Goal: Task Accomplishment & Management: Complete application form

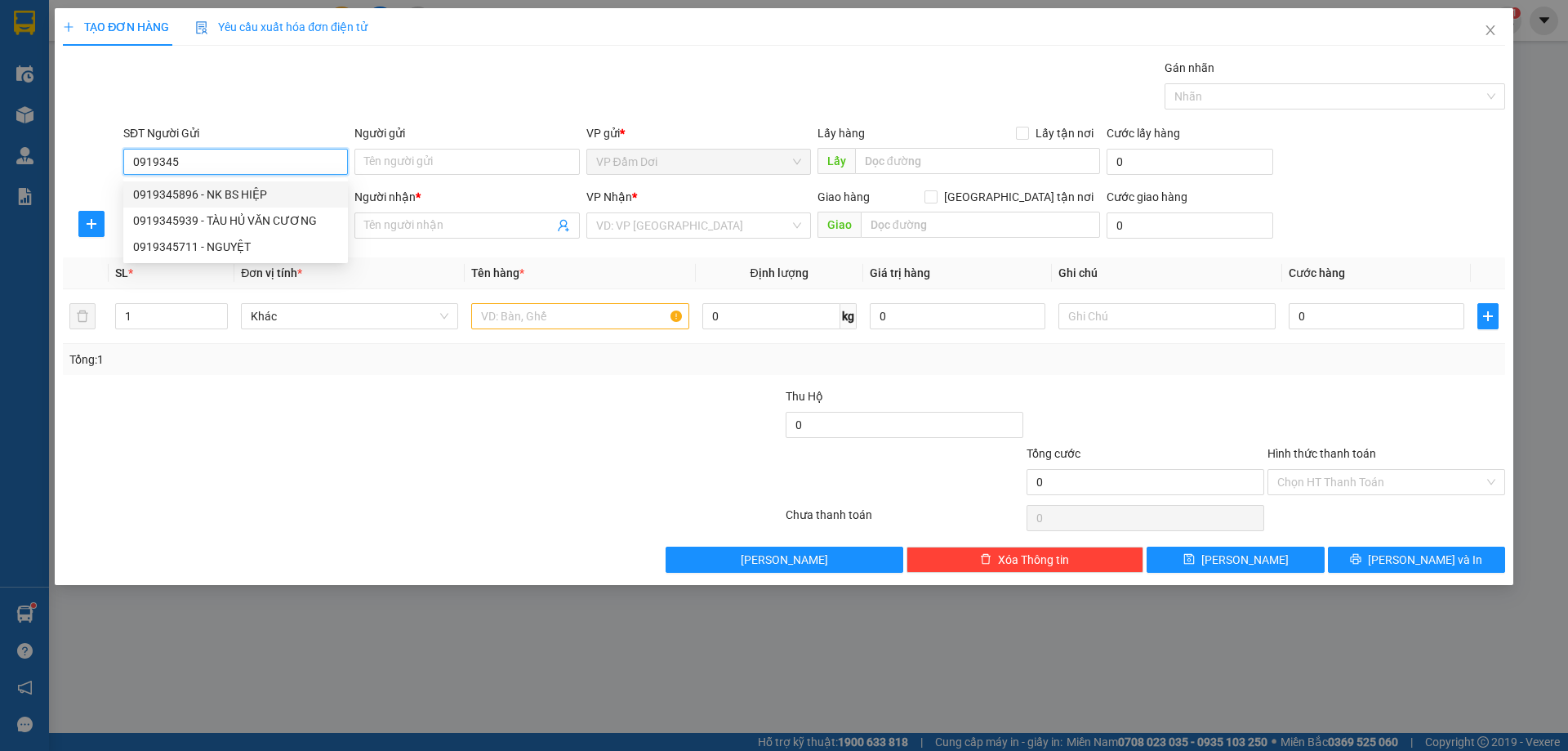
click at [288, 184] on div "0919345896 - NK BS HIỆP" at bounding box center [235, 194] width 224 height 26
type input "0919345896"
type input "NK BS HIỆP"
type input "0919345896"
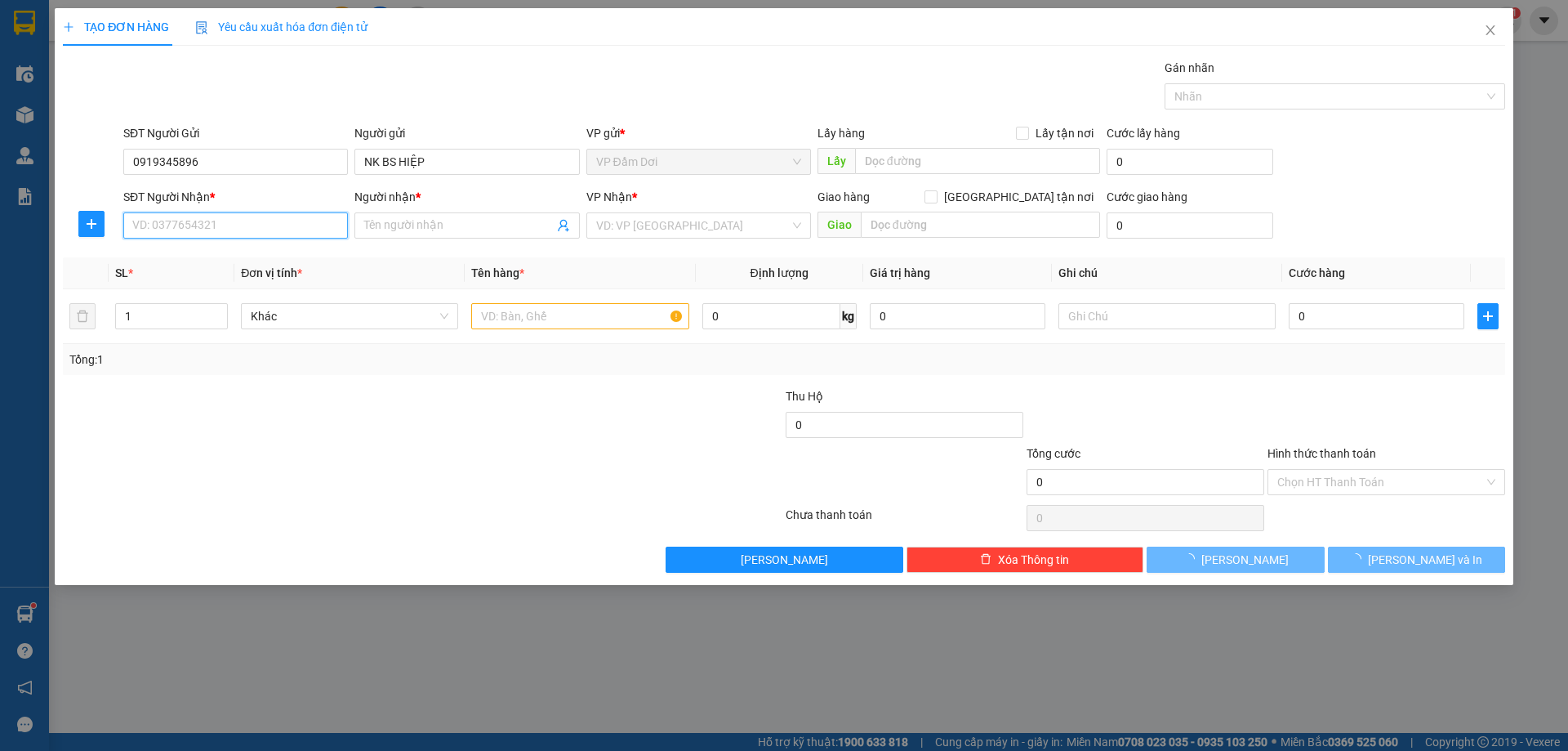
click at [275, 216] on input "SĐT Người Nhận *" at bounding box center [235, 225] width 224 height 26
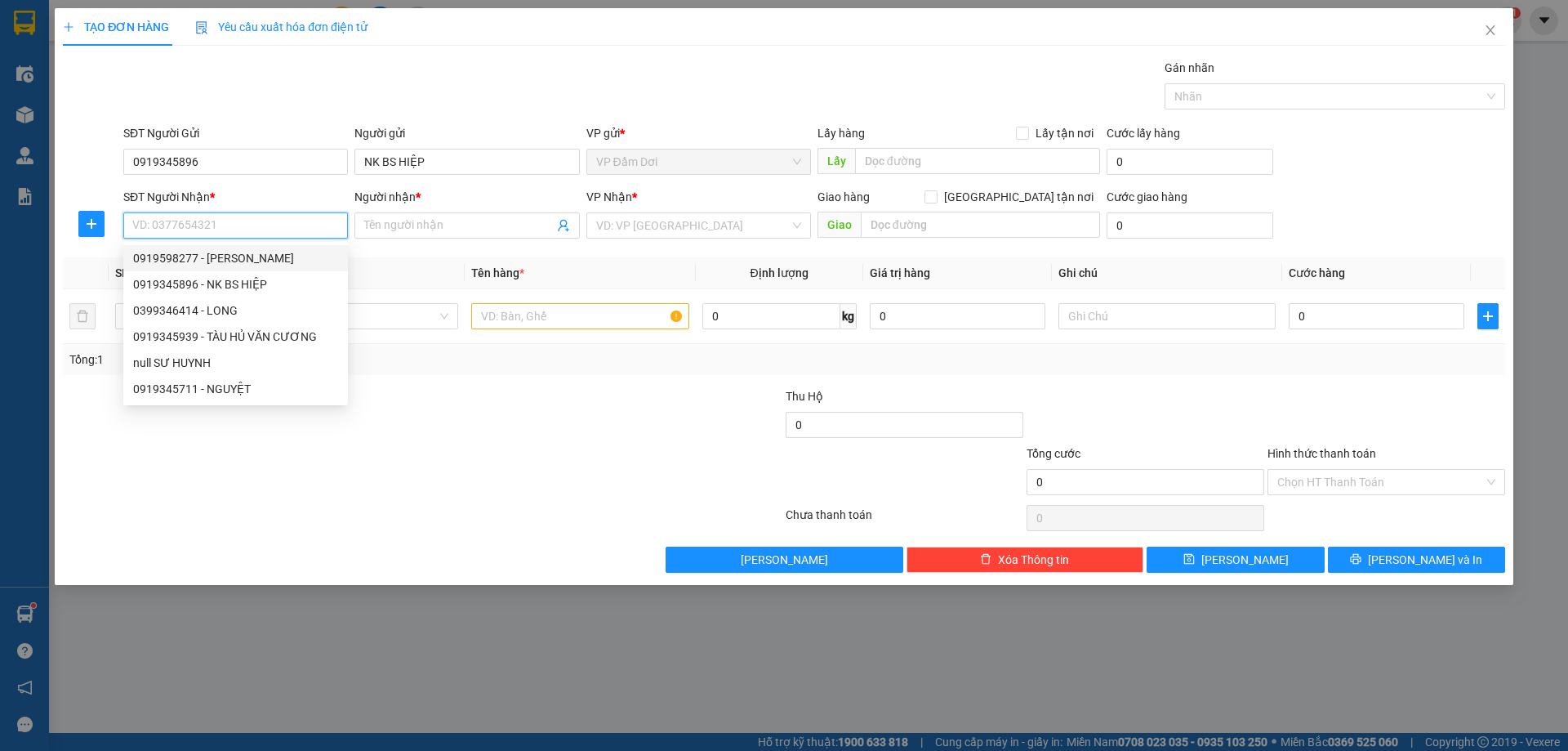
click at [253, 257] on div "0919598277 - [PERSON_NAME]" at bounding box center [236, 258] width 205 height 18
type input "0919598277"
type input "[PERSON_NAME]"
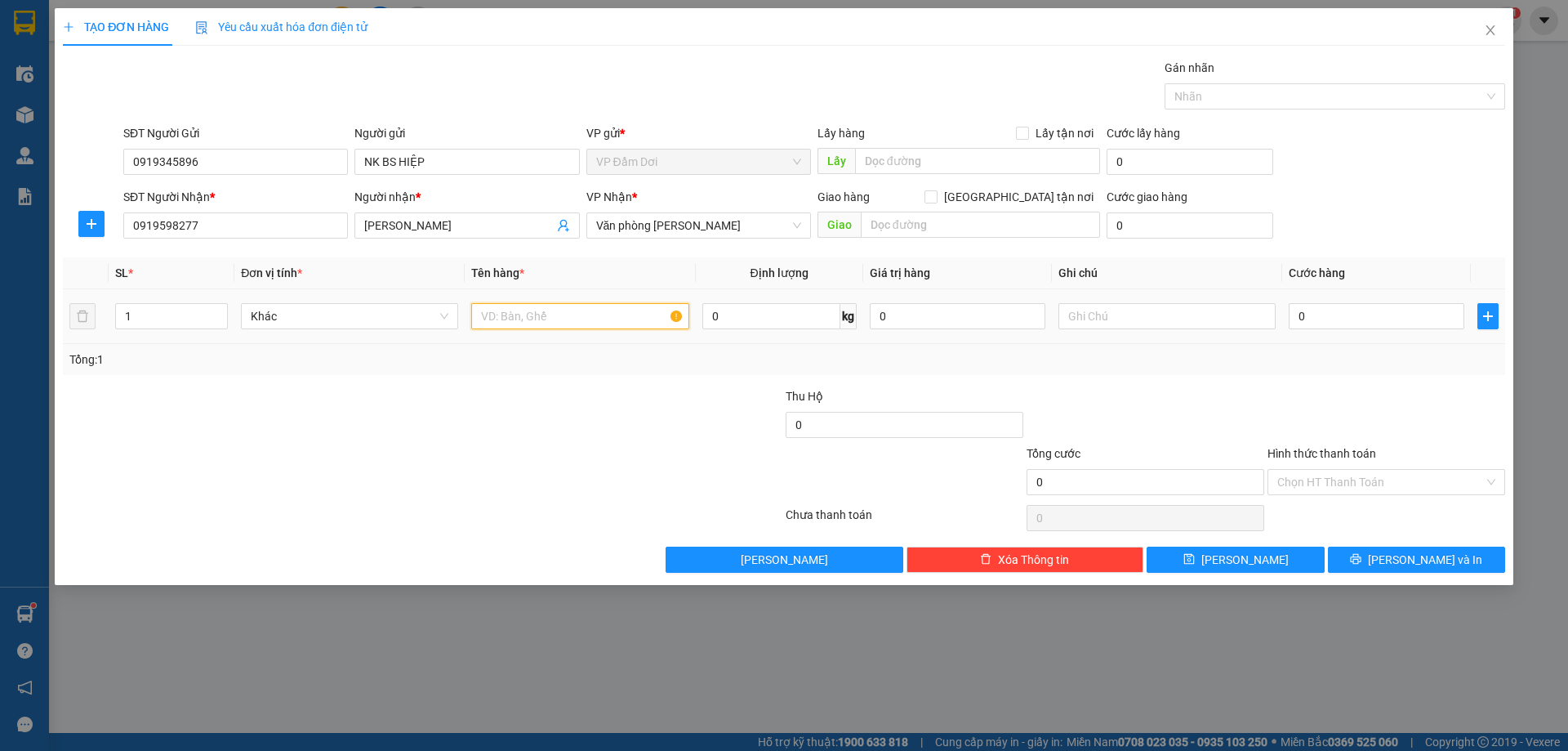
click at [497, 327] on input "text" at bounding box center [579, 316] width 217 height 26
type input "1 CỤC"
click at [1344, 325] on input "0" at bounding box center [1376, 316] width 176 height 26
type input "003"
type input "3"
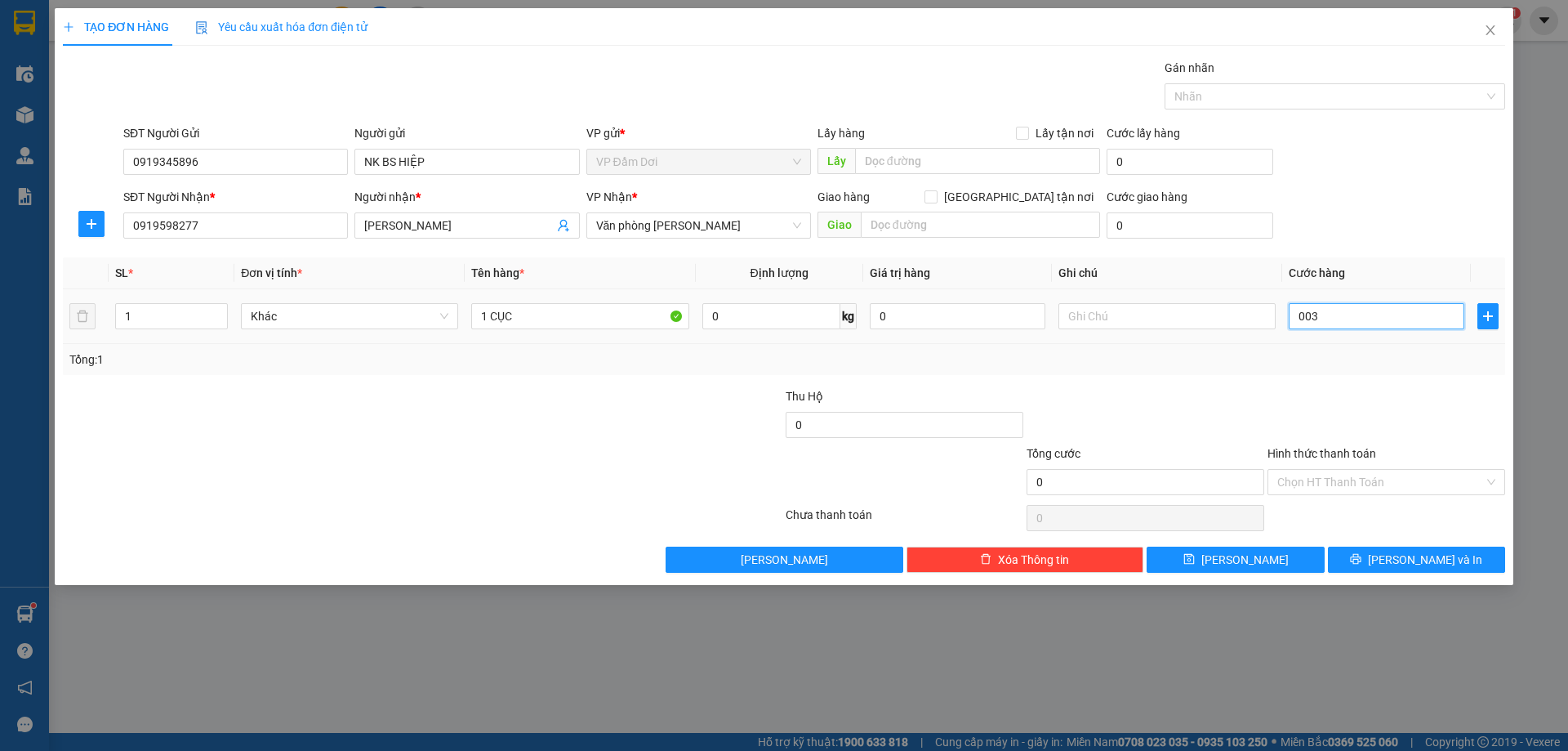
type input "3"
type input "0.030"
type input "30"
click at [1457, 440] on div at bounding box center [1386, 416] width 241 height 57
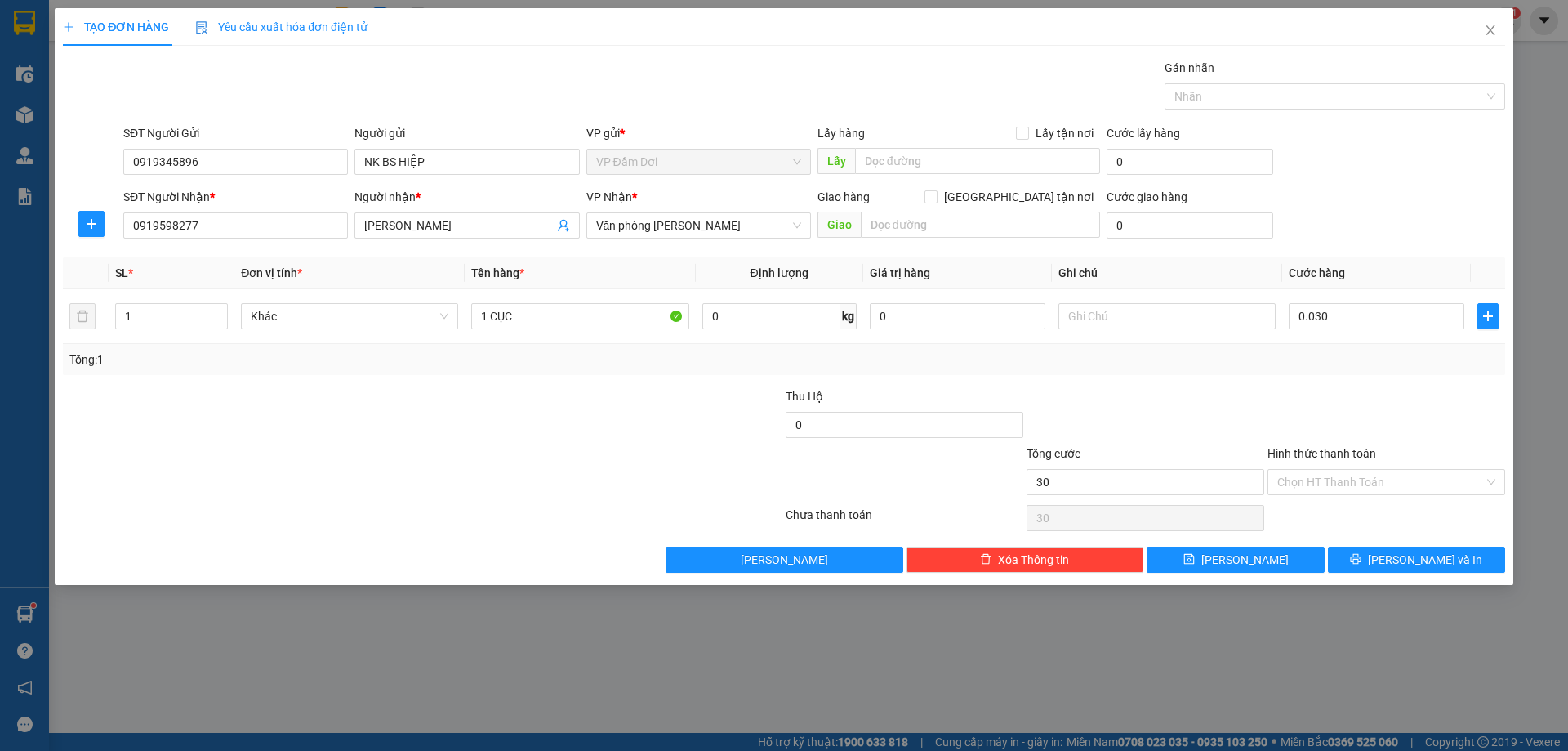
type input "30.000"
click at [1411, 548] on button "[PERSON_NAME] và In" at bounding box center [1417, 559] width 178 height 26
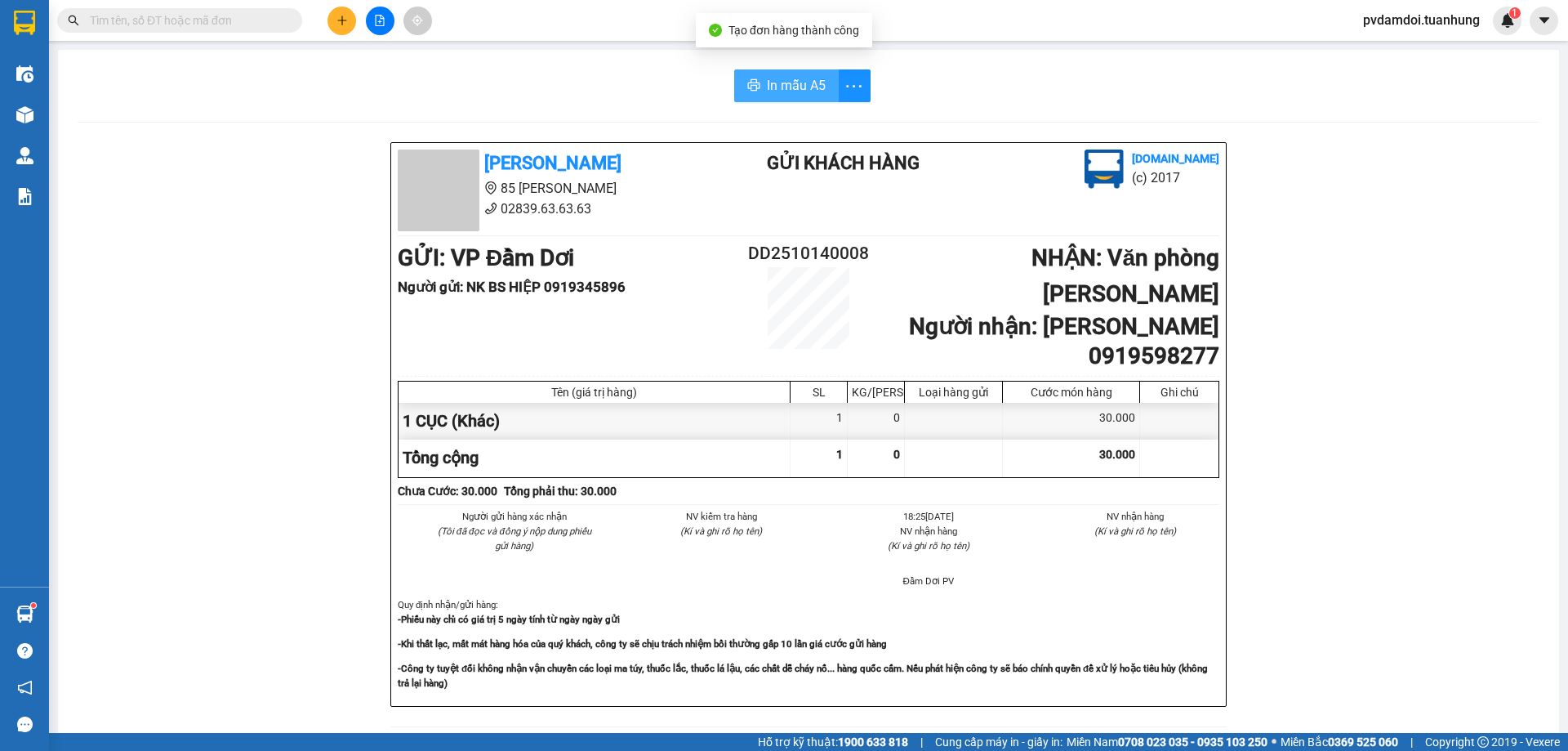
click at [808, 91] on span "In mẫu A5" at bounding box center [796, 85] width 59 height 21
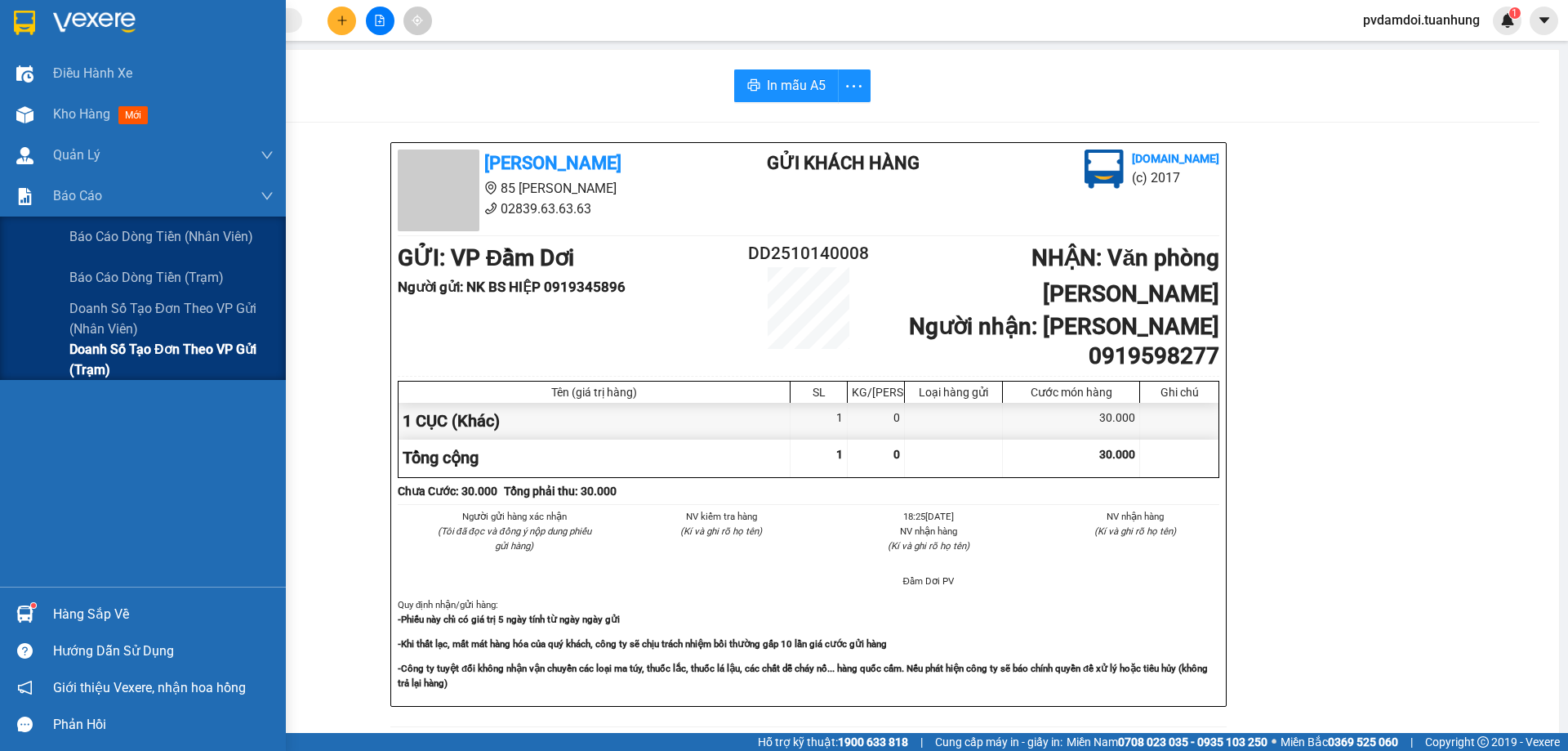
click at [122, 348] on span "Doanh số tạo đơn theo VP gửi (trạm)" at bounding box center [171, 359] width 205 height 41
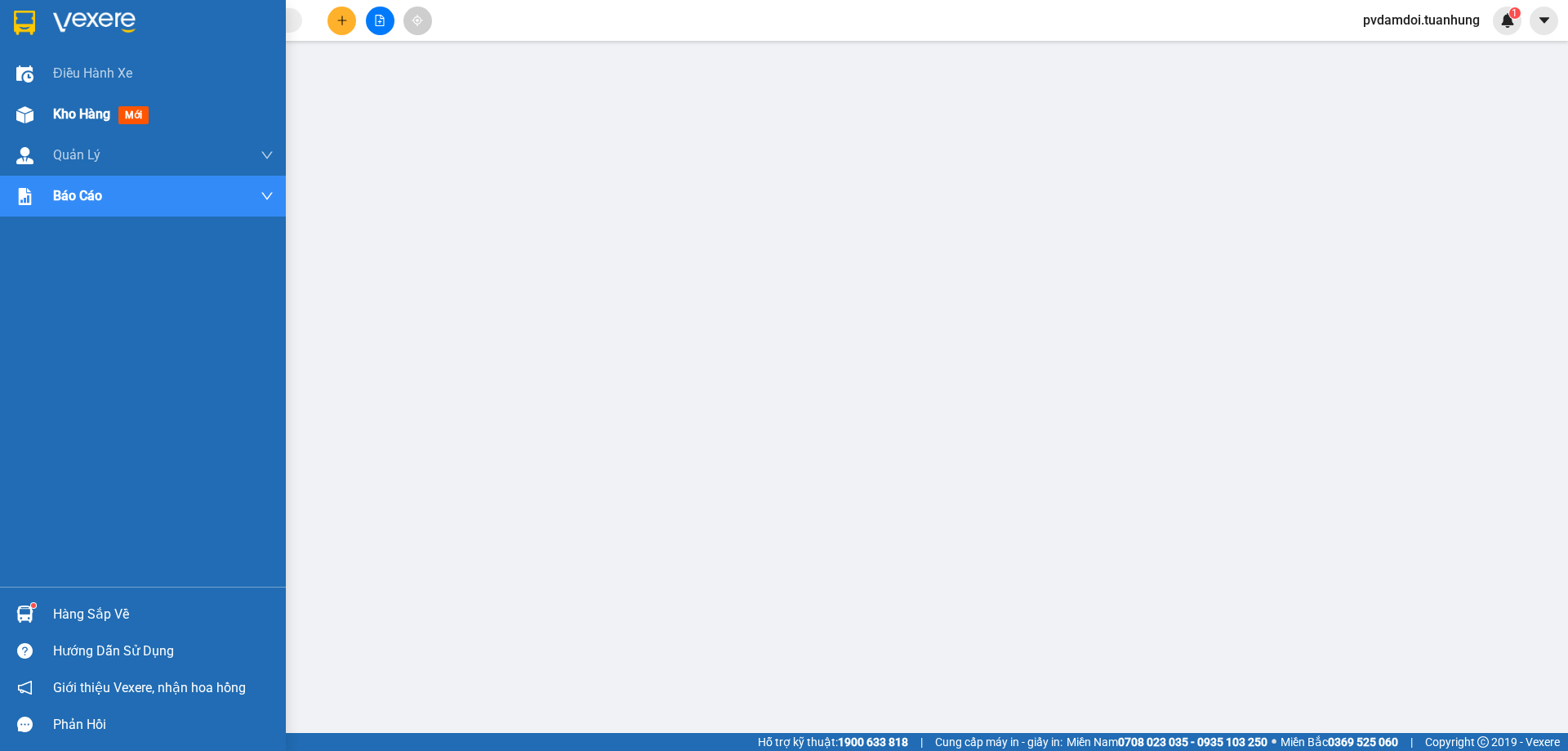
click at [96, 105] on div "Kho hàng mới" at bounding box center [104, 114] width 102 height 21
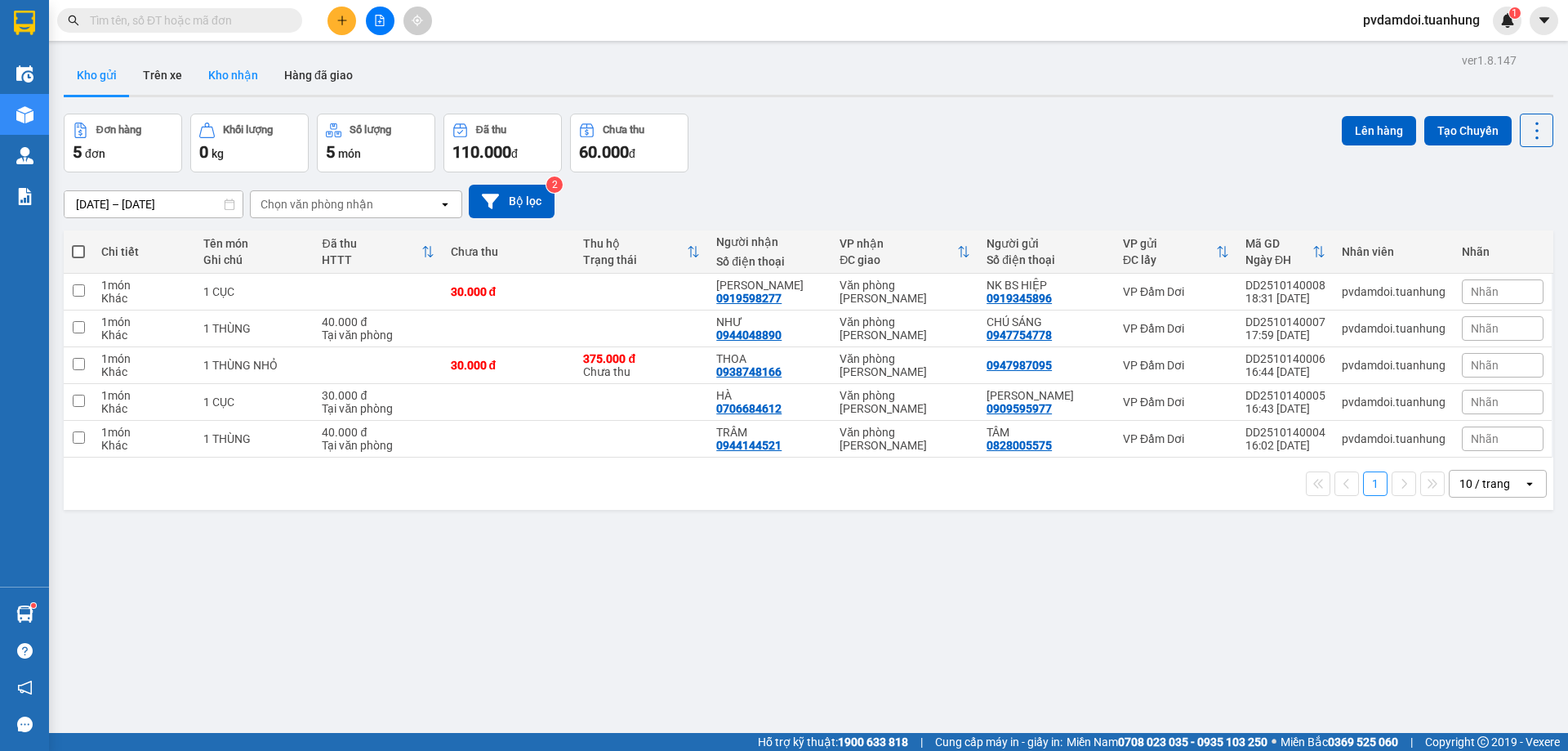
click at [225, 69] on button "Kho nhận" at bounding box center [233, 76] width 76 height 40
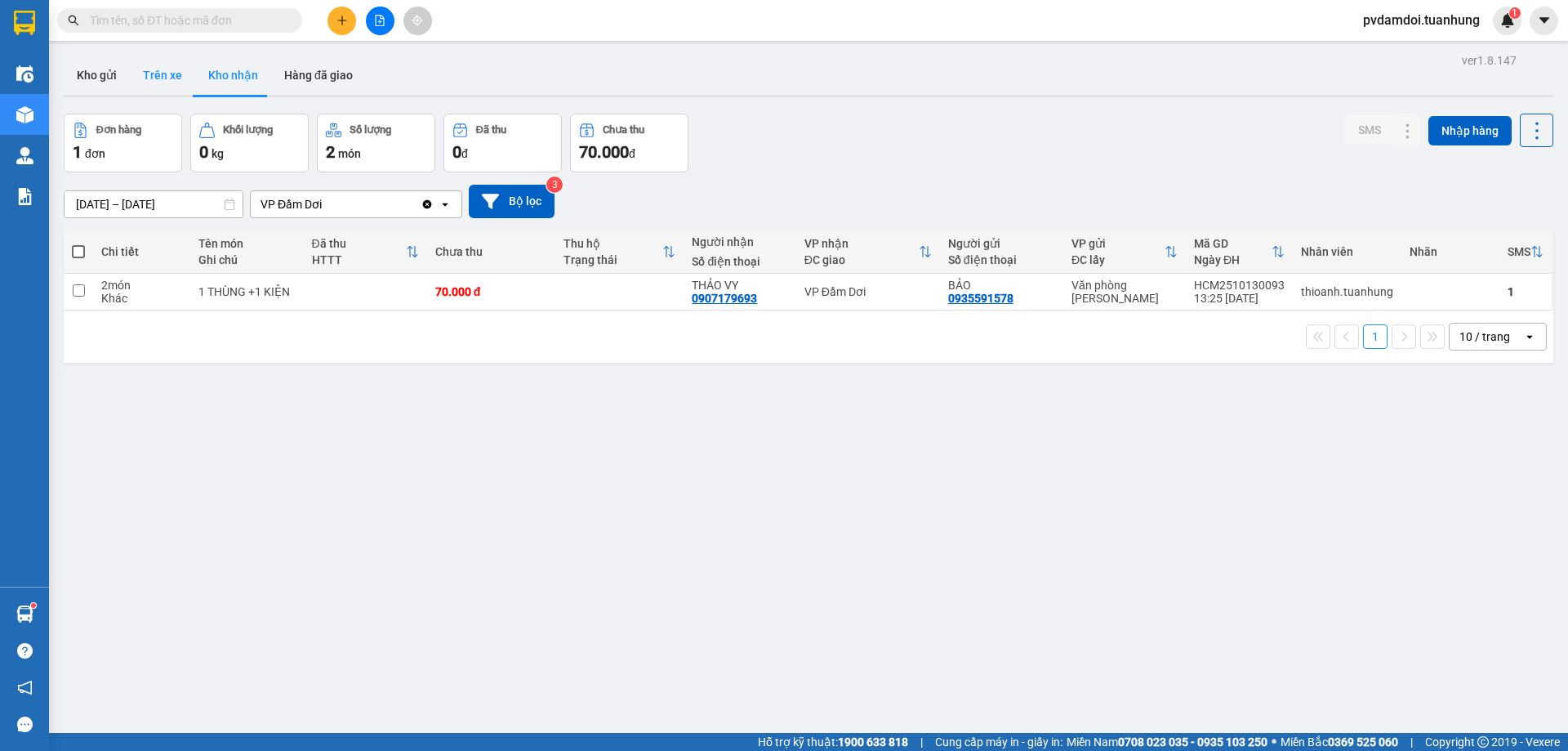
click at [140, 78] on button "Trên xe" at bounding box center [162, 76] width 66 height 40
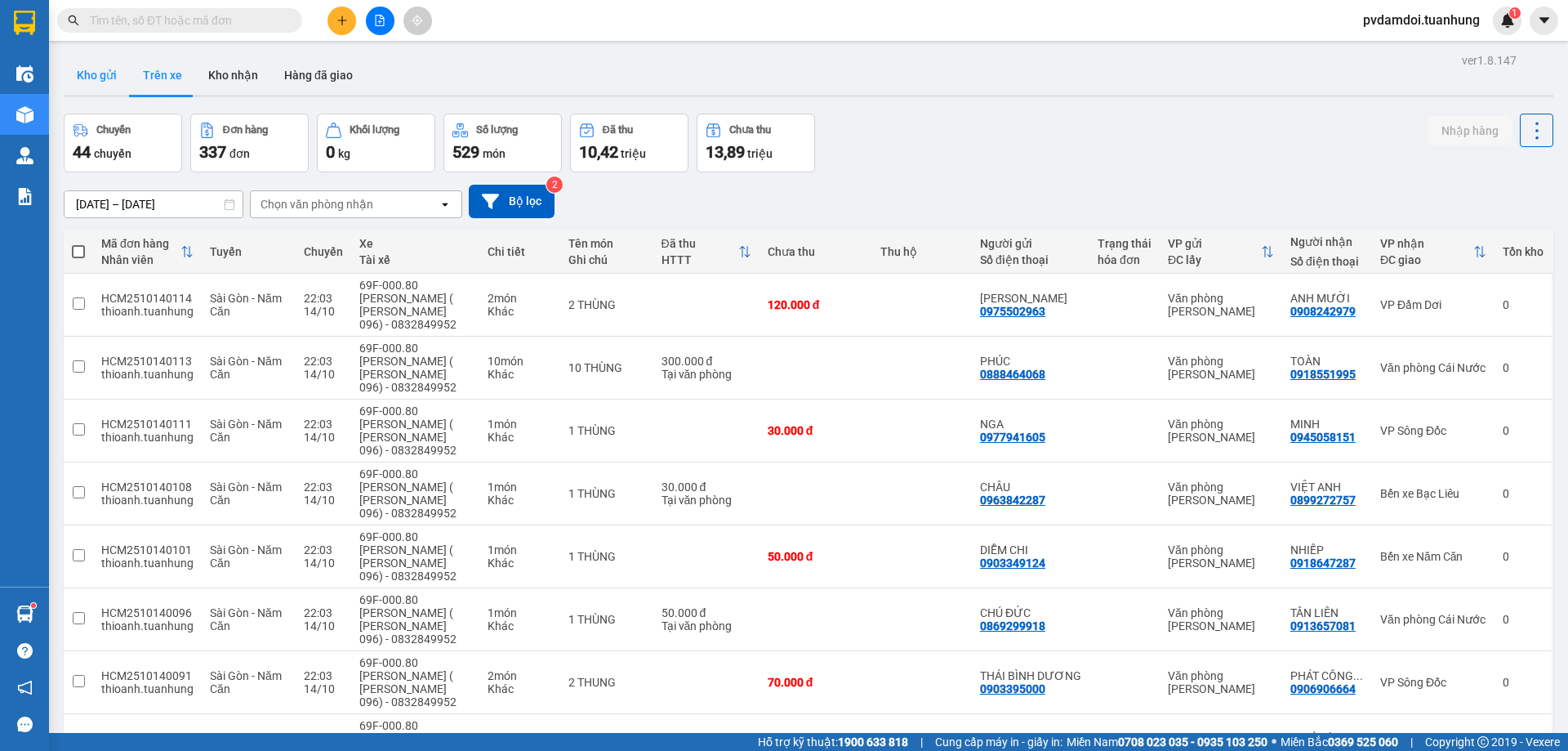
drag, startPoint x: 117, startPoint y: 70, endPoint x: 116, endPoint y: 56, distance: 14.0
click at [116, 56] on button "Kho gửi" at bounding box center [96, 76] width 66 height 40
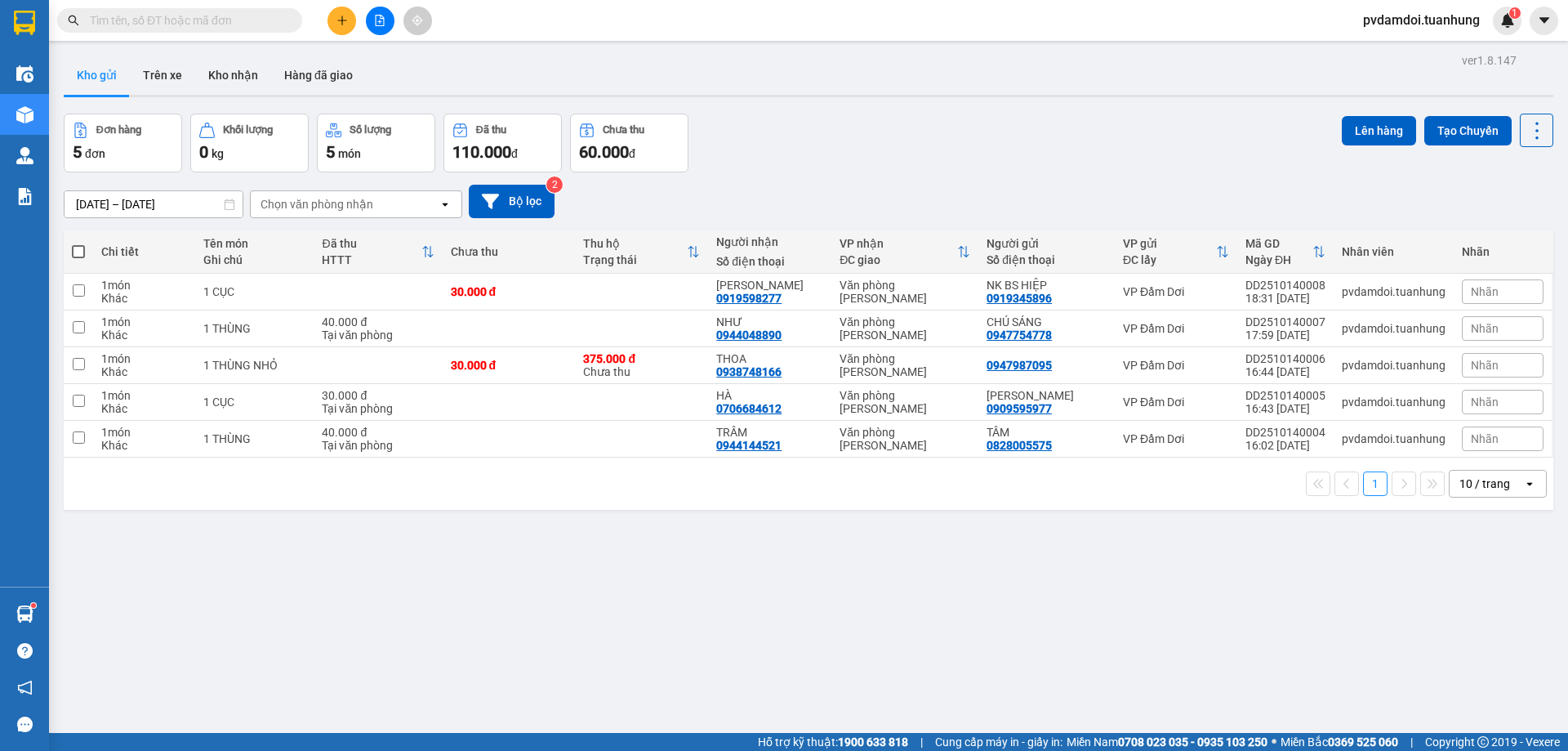
click at [350, 24] on button at bounding box center [342, 21] width 29 height 29
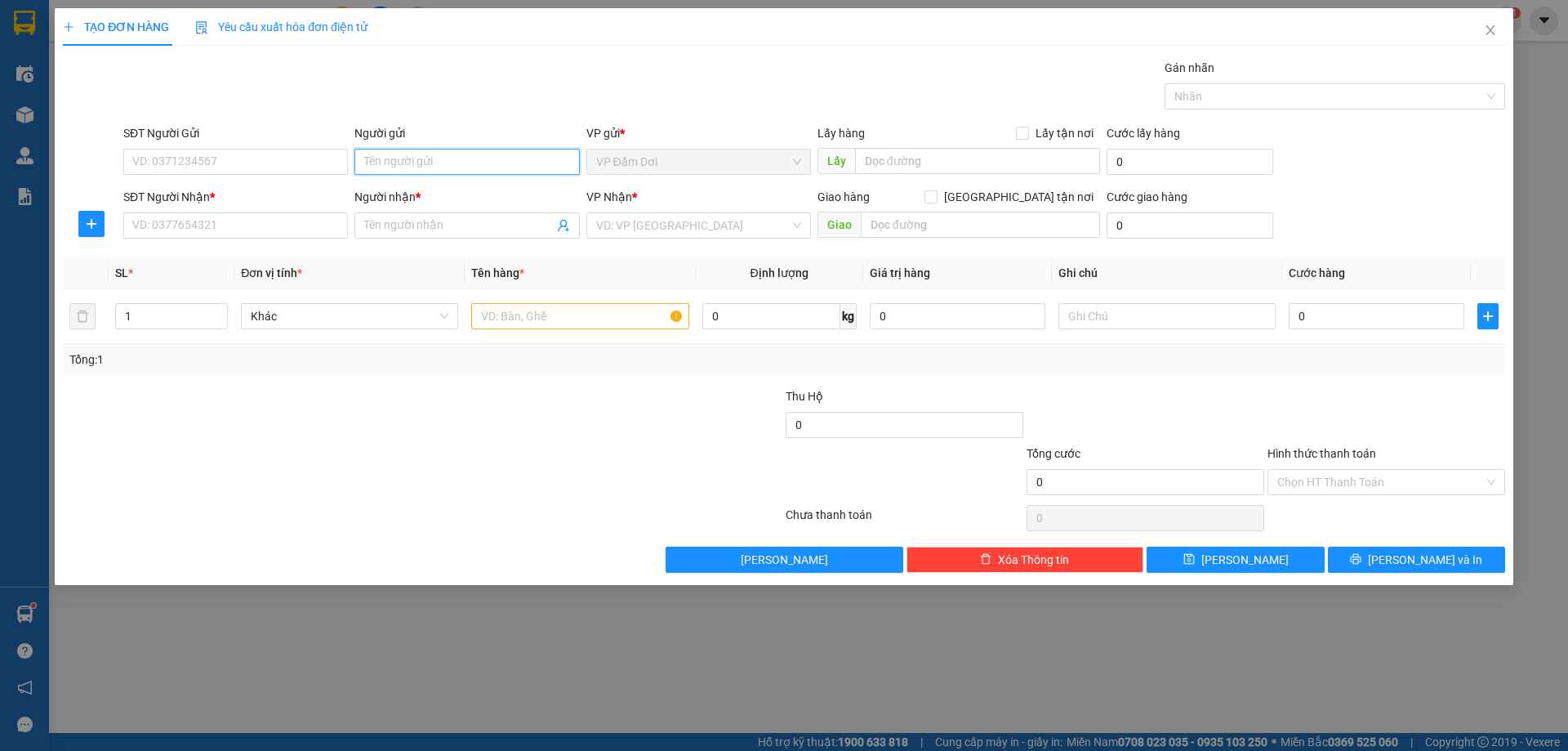
click at [405, 174] on input "Người gửi" at bounding box center [466, 161] width 224 height 26
type input "QUỐC LINH"
click at [432, 222] on div "QUỐC LINH - 0917937313" at bounding box center [467, 221] width 205 height 18
type input "0917937313"
type input "QUỐC LINH"
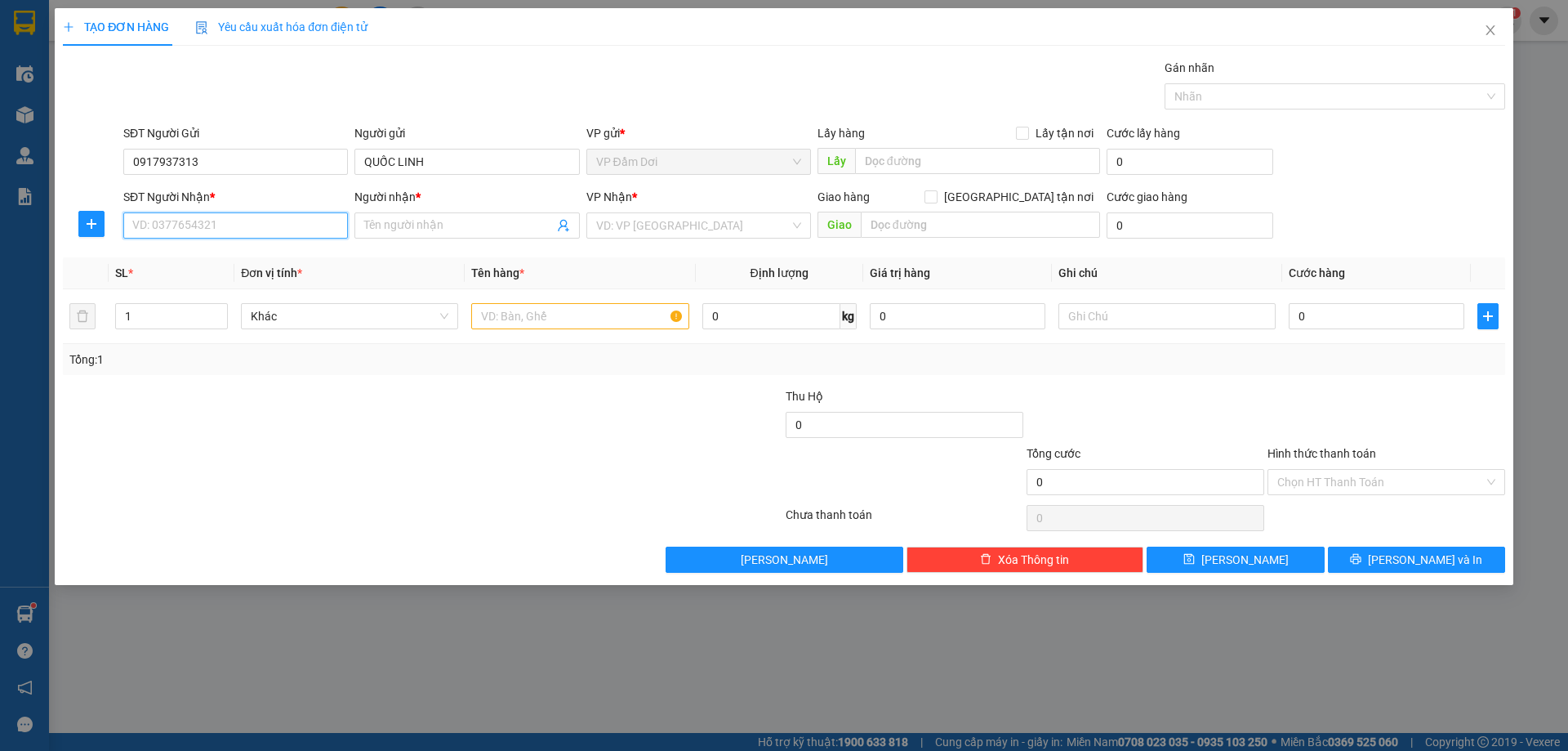
click at [309, 227] on input "SĐT Người Nhận *" at bounding box center [235, 225] width 224 height 26
click at [421, 217] on input "Người nhận *" at bounding box center [458, 225] width 188 height 18
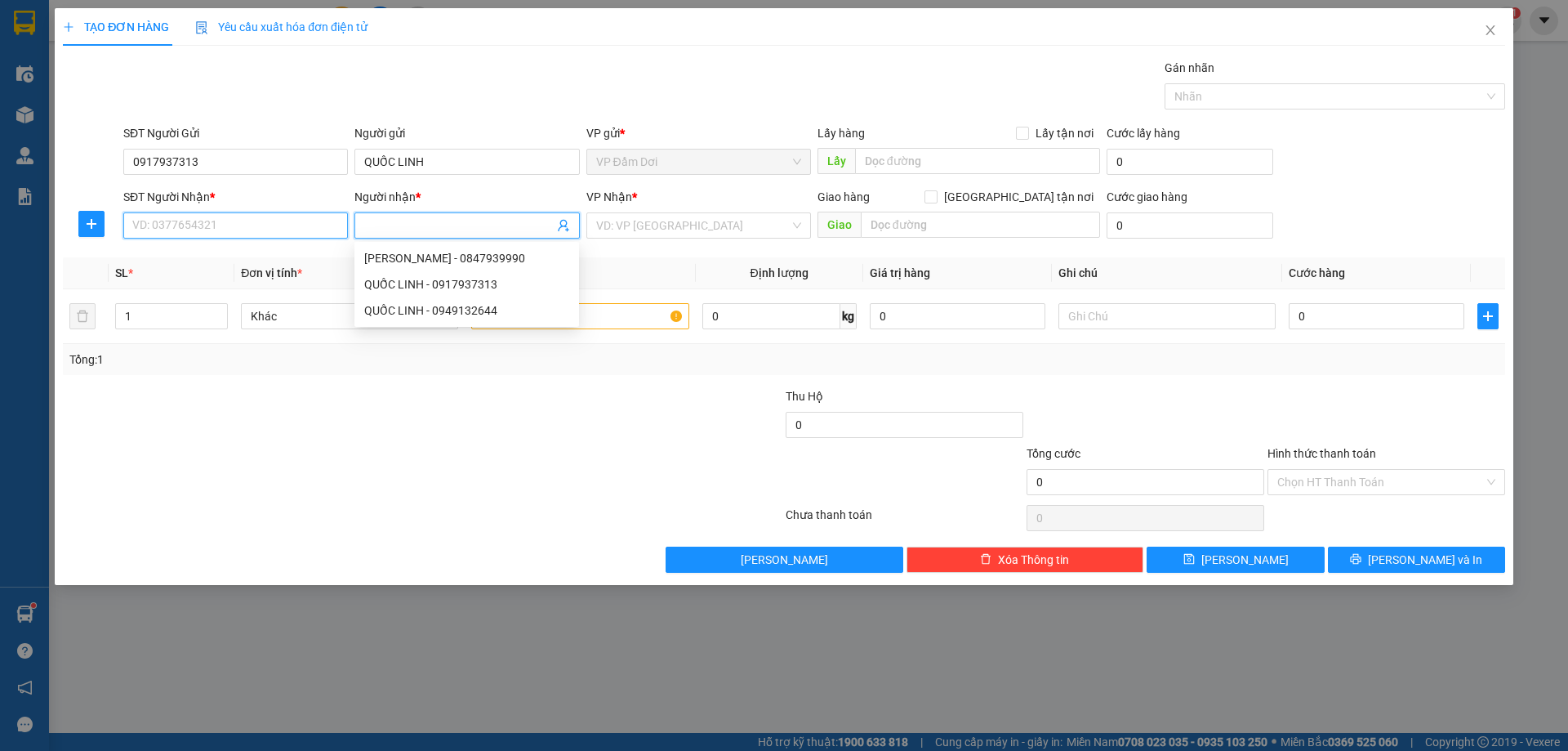
click at [284, 228] on input "SĐT Người Nhận *" at bounding box center [235, 225] width 224 height 26
click at [286, 228] on input "SĐT Người Nhận *" at bounding box center [235, 225] width 224 height 26
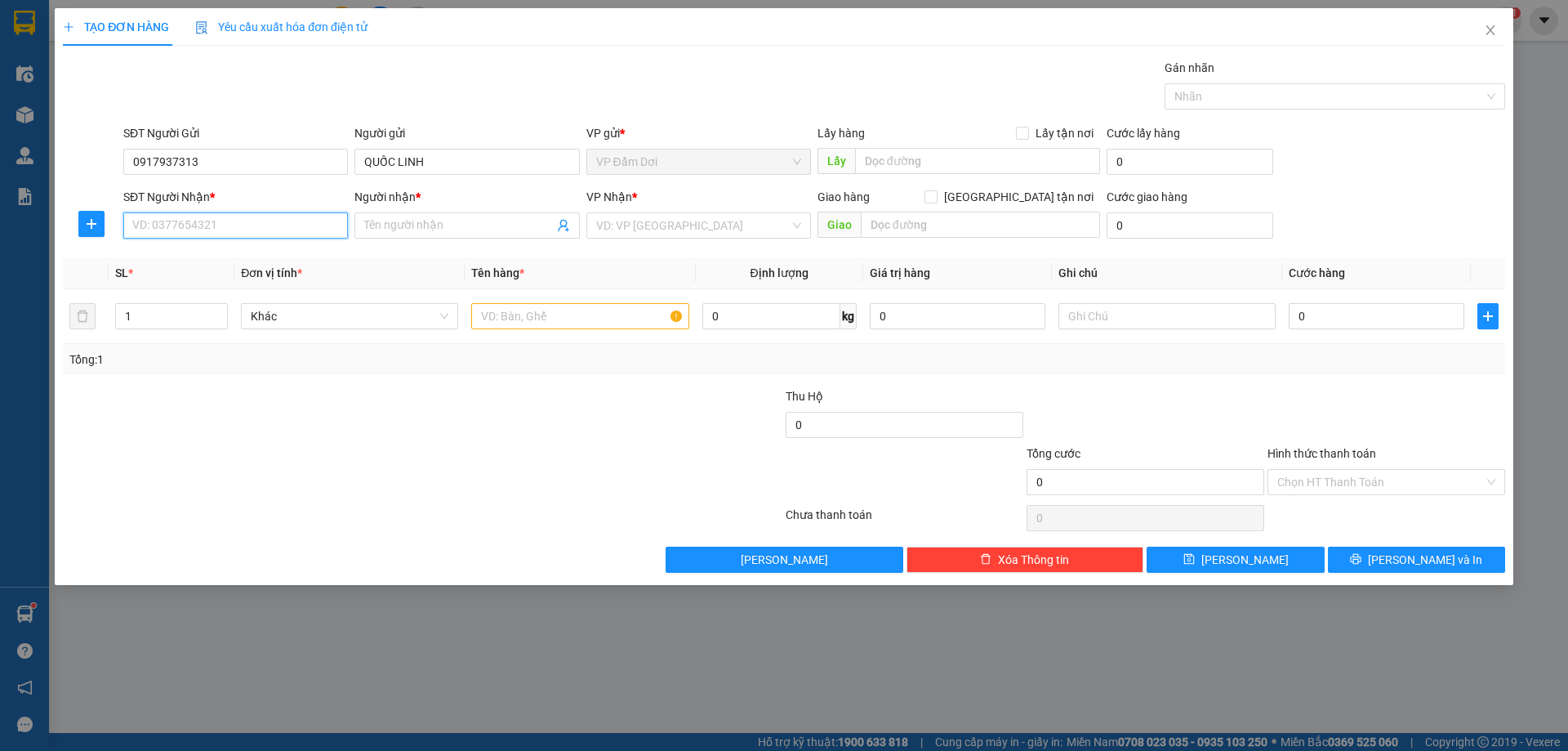
click at [287, 228] on input "SĐT Người Nhận *" at bounding box center [235, 225] width 224 height 26
click at [288, 228] on input "SĐT Người Nhận *" at bounding box center [235, 225] width 224 height 26
click at [461, 231] on input "Người nhận *" at bounding box center [458, 225] width 188 height 18
type input "N"
type input "T"
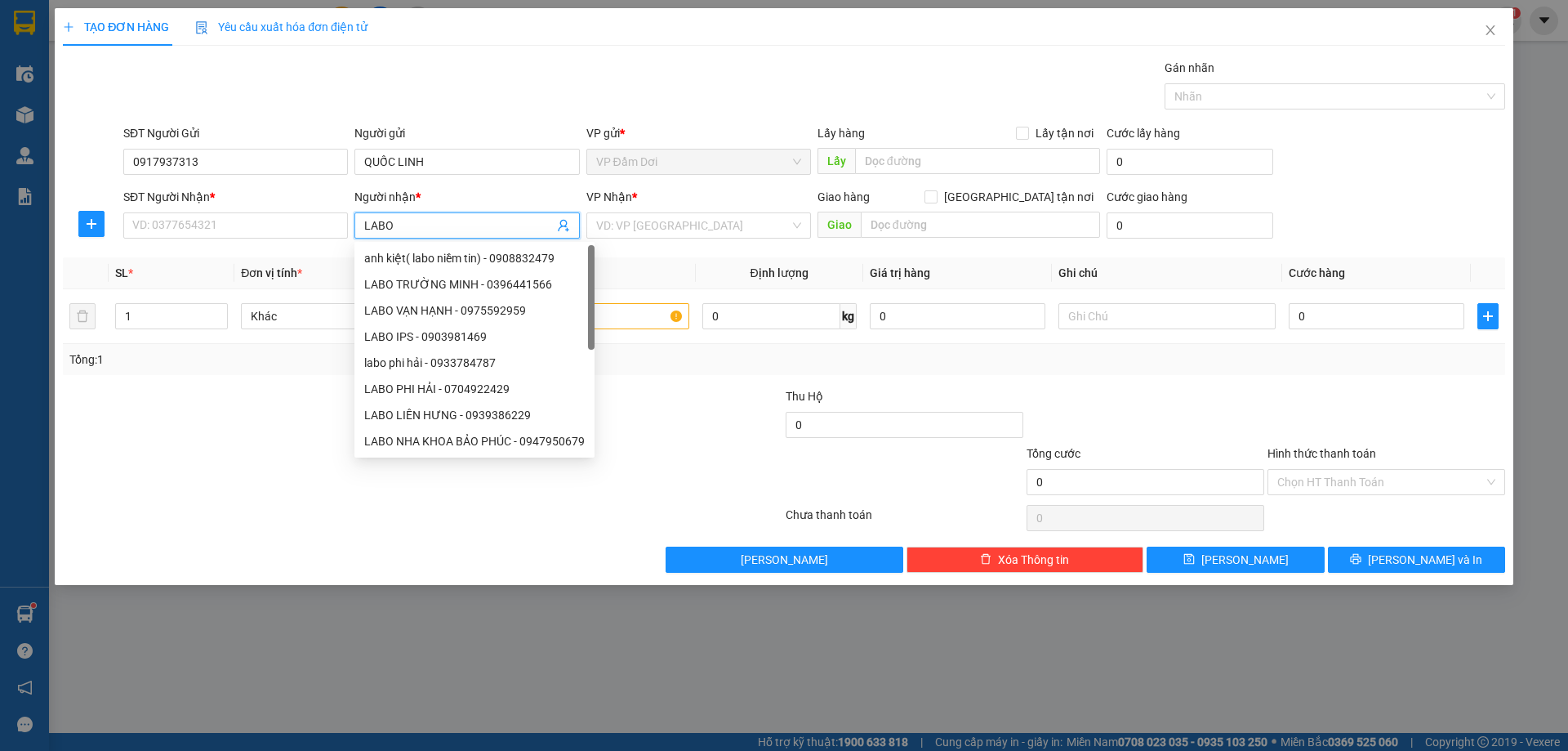
type input "LABO T"
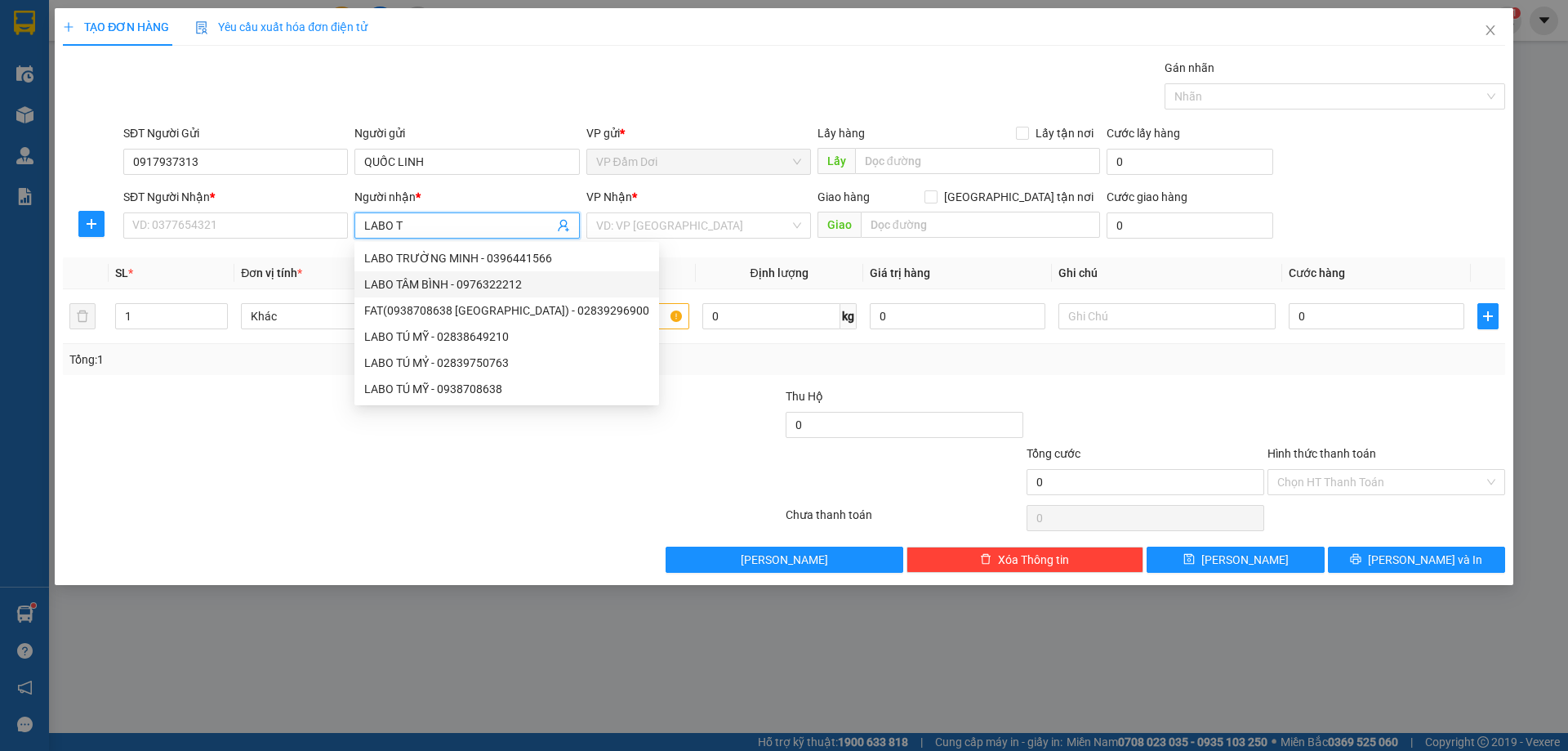
click at [379, 292] on div "LABO TÂM BÌNH - 0976322212" at bounding box center [506, 284] width 285 height 18
type input "0976322212"
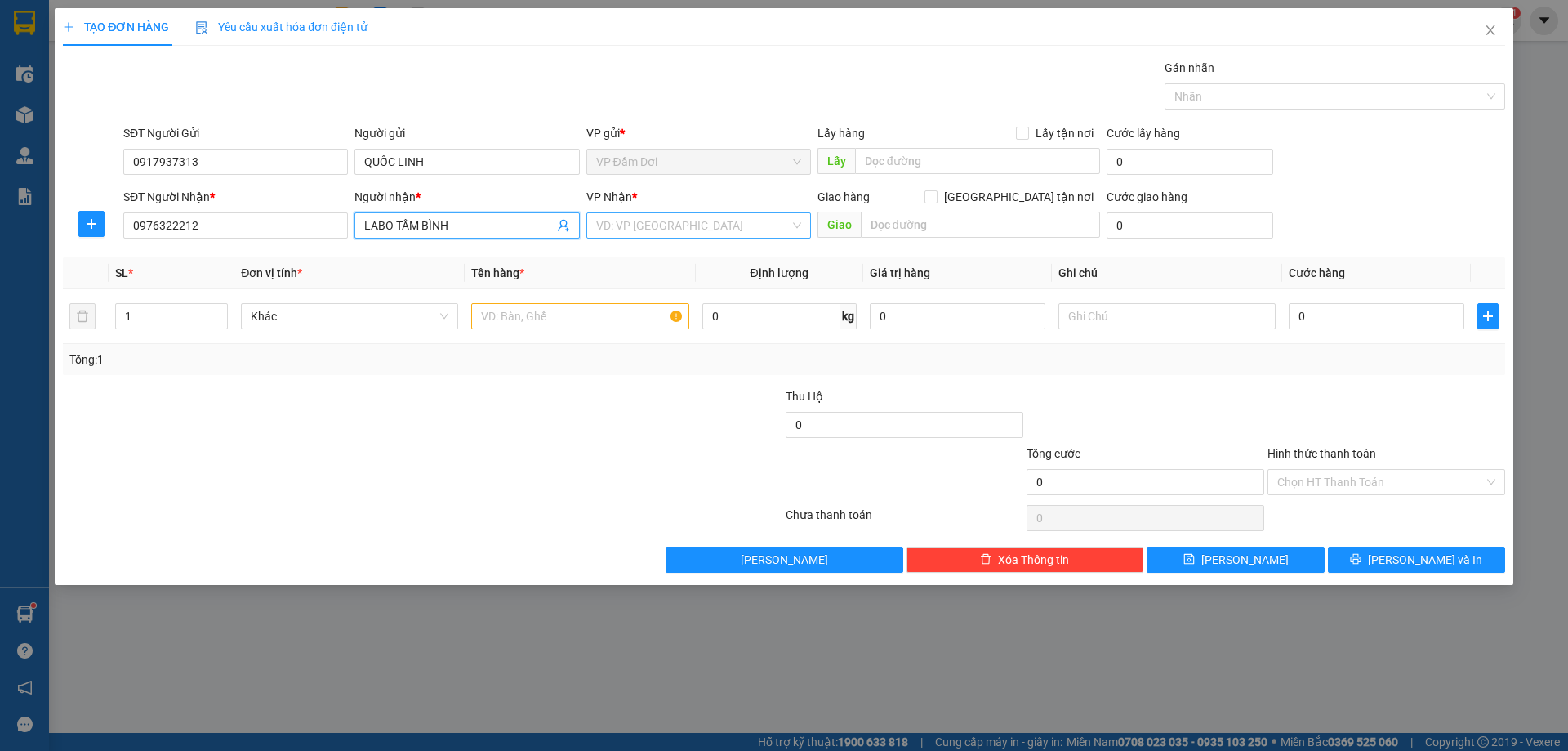
type input "LABO TÂM BÌNH"
click at [664, 222] on input "search" at bounding box center [693, 225] width 194 height 24
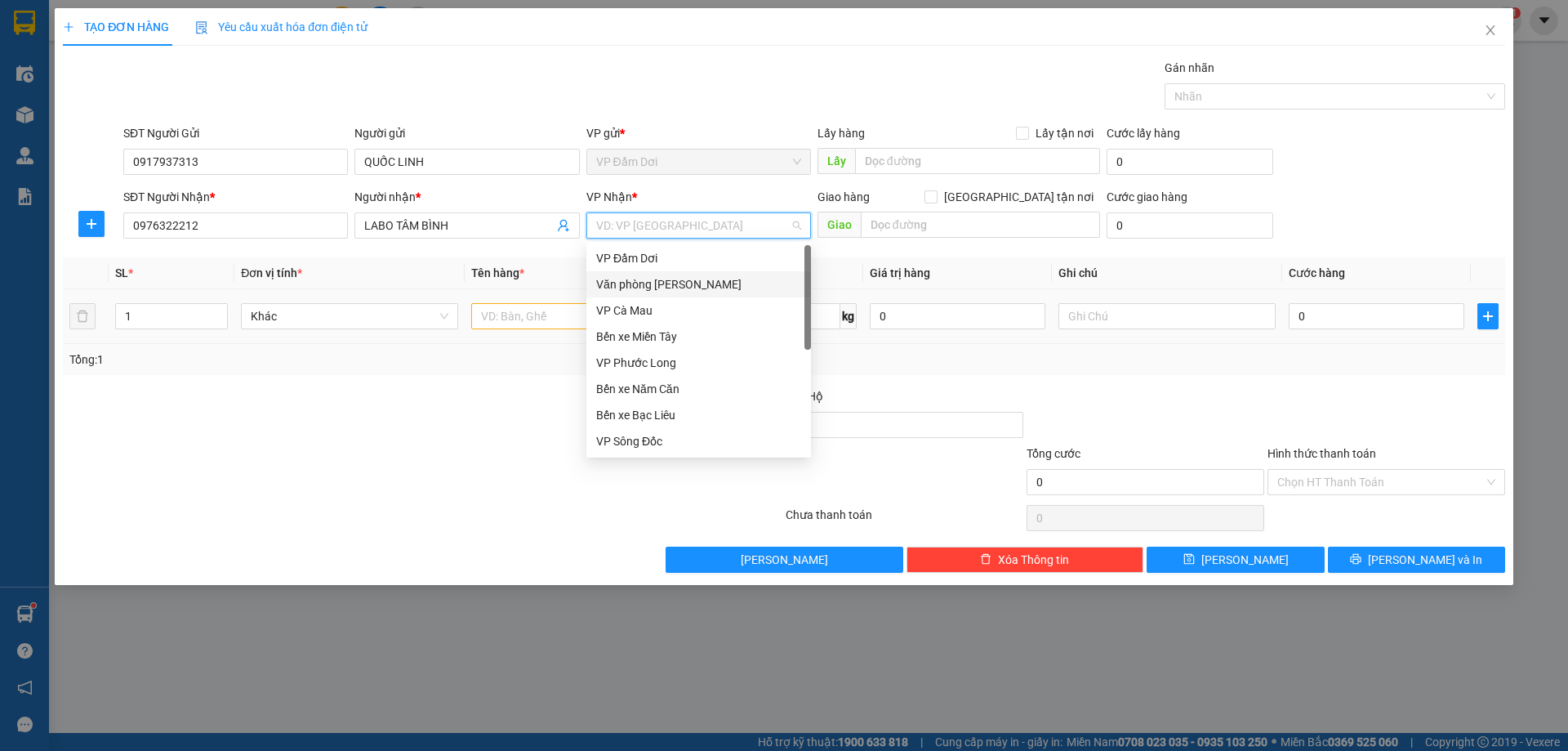
click at [636, 290] on div "Văn phòng [PERSON_NAME]" at bounding box center [699, 284] width 205 height 18
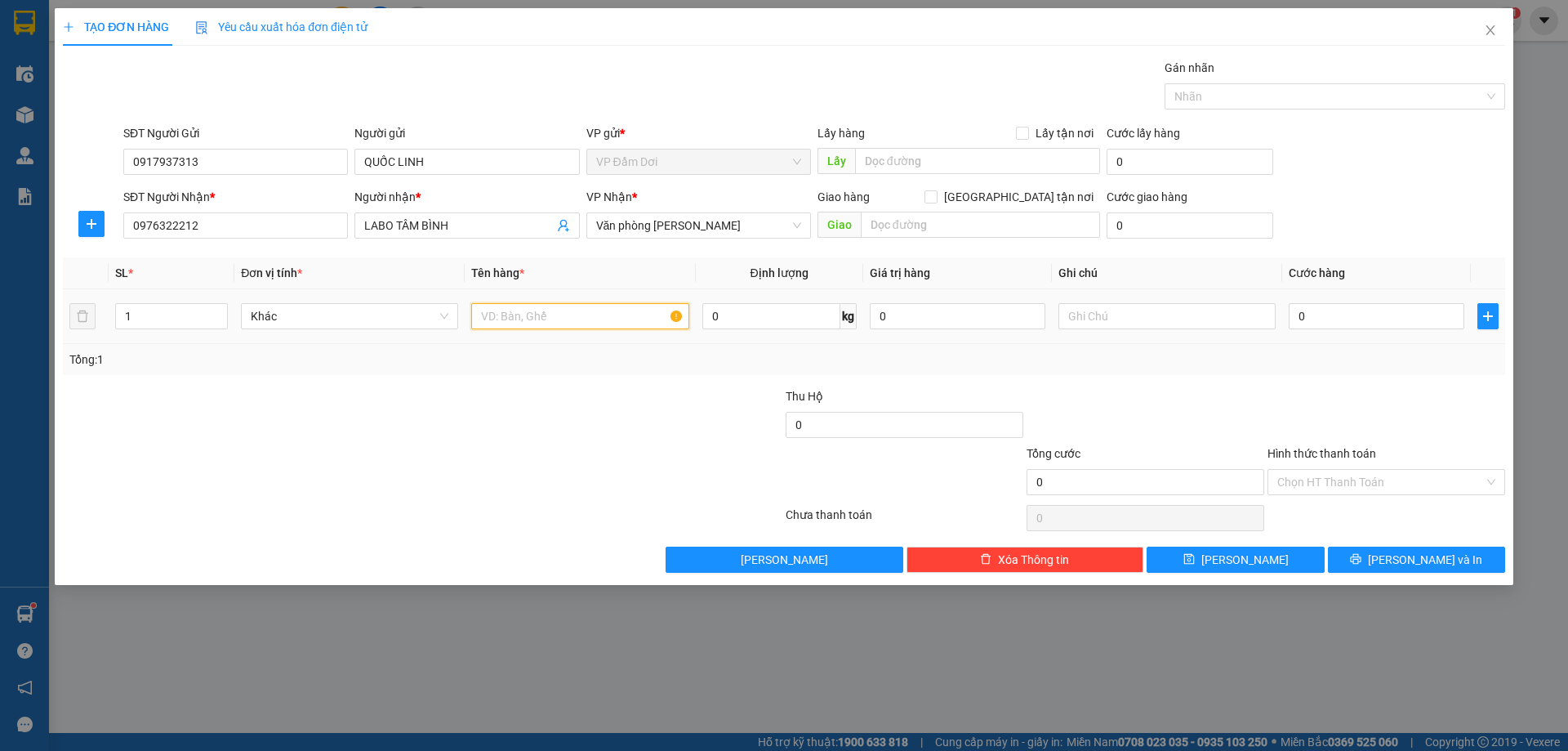
click at [561, 325] on input "text" at bounding box center [579, 316] width 217 height 26
type input "1 CỤC"
click at [1352, 322] on input "0" at bounding box center [1376, 316] width 176 height 26
type input "003"
type input "3"
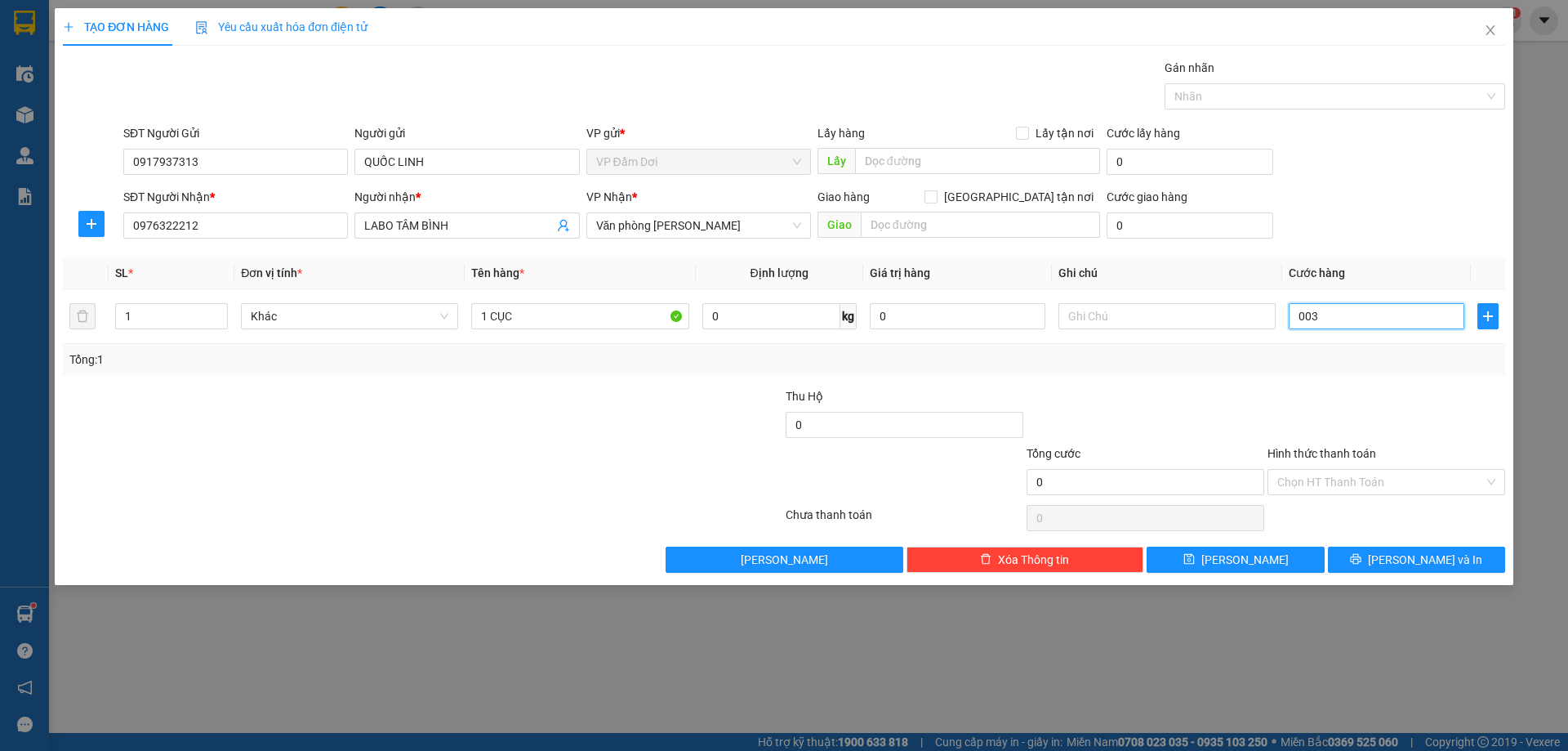
type input "3"
type input "0.030"
type input "30"
click at [1316, 417] on div at bounding box center [1386, 416] width 241 height 57
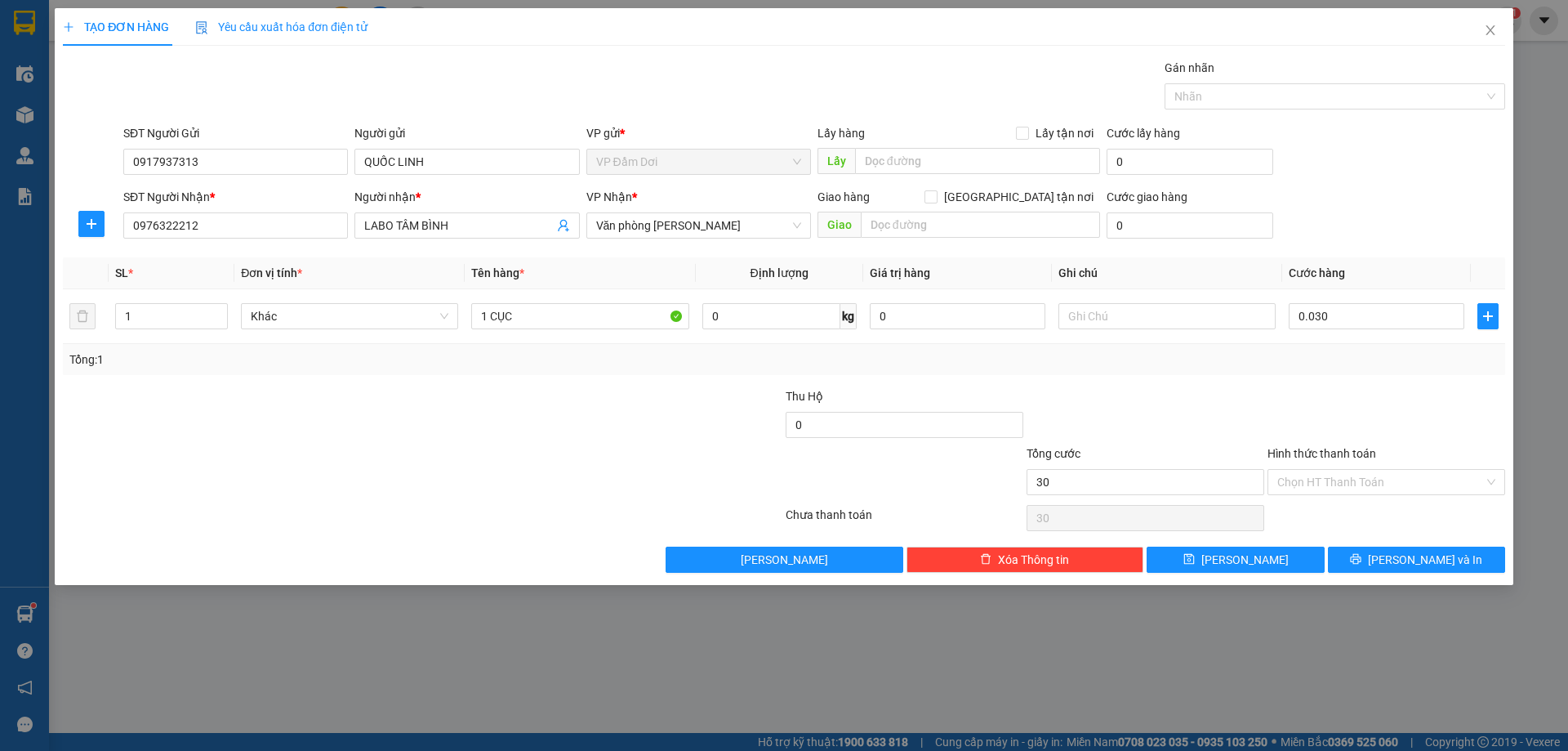
type input "30.000"
click at [1359, 492] on input "Hình thức thanh toán" at bounding box center [1381, 481] width 206 height 24
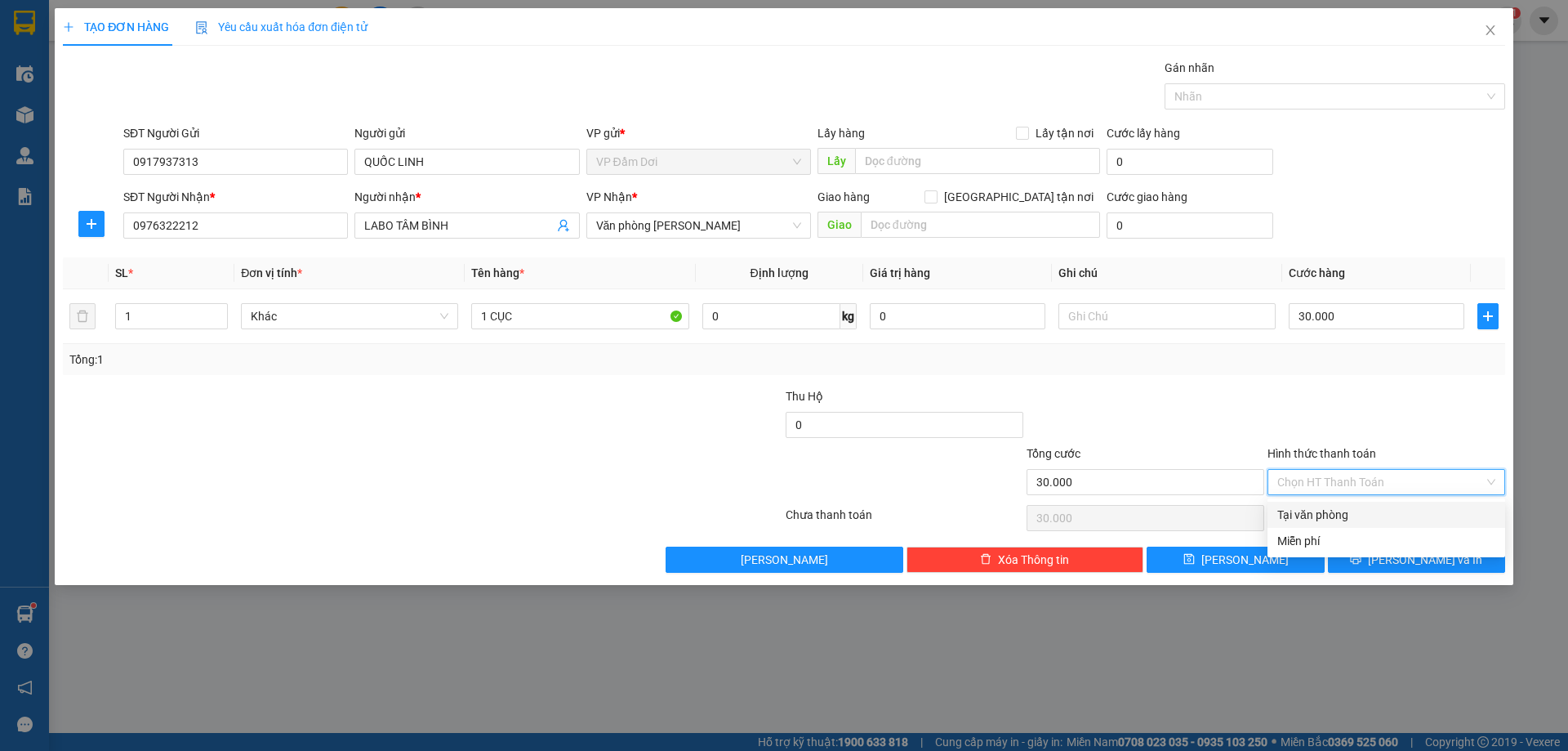
click at [1356, 521] on div "Tại văn phòng" at bounding box center [1387, 515] width 218 height 18
type input "0"
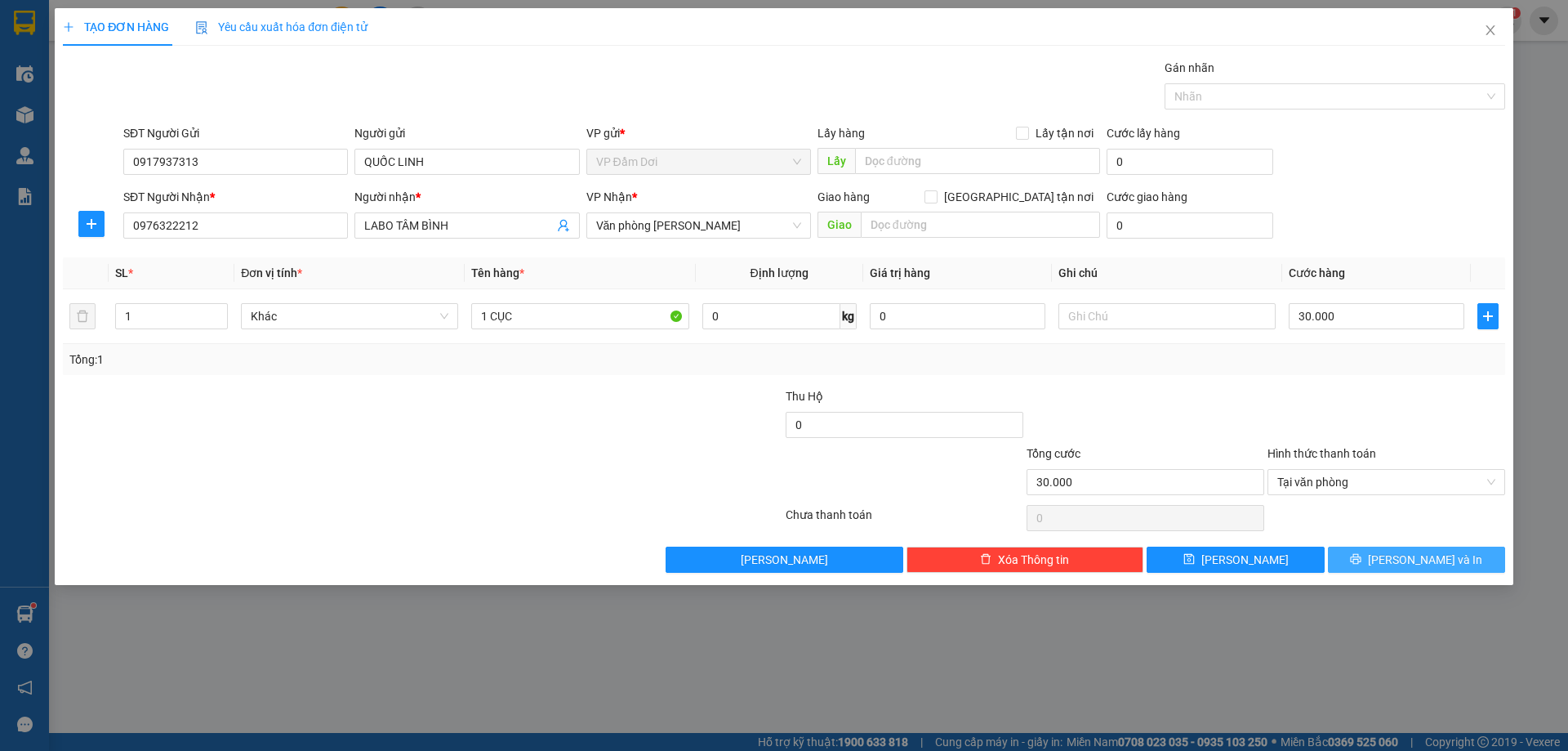
click at [1380, 561] on button "[PERSON_NAME] và In" at bounding box center [1417, 559] width 178 height 26
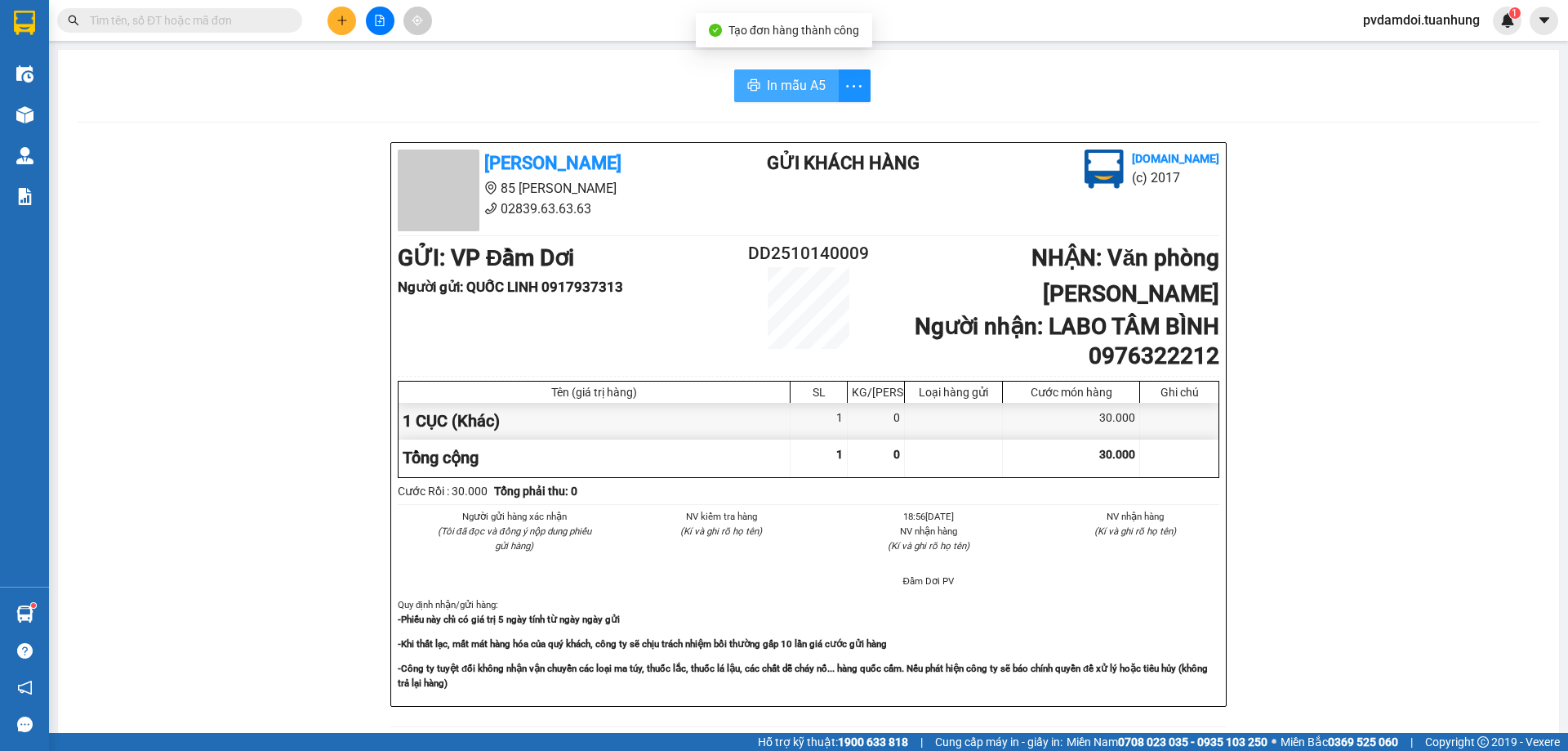
click at [797, 91] on span "In mẫu A5" at bounding box center [796, 85] width 59 height 21
